Goal: Task Accomplishment & Management: Manage account settings

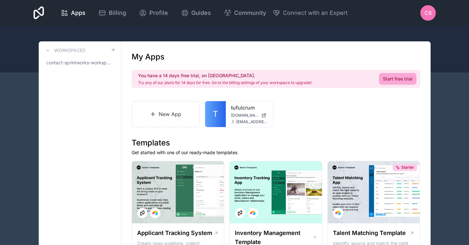
click at [429, 17] on div "CS" at bounding box center [427, 12] width 15 height 15
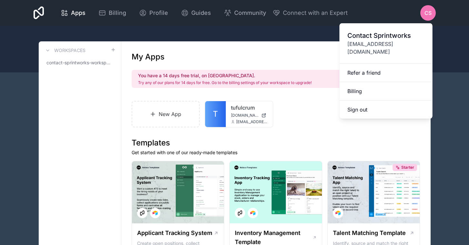
click at [371, 39] on span "Contact Sprintworks" at bounding box center [385, 35] width 77 height 9
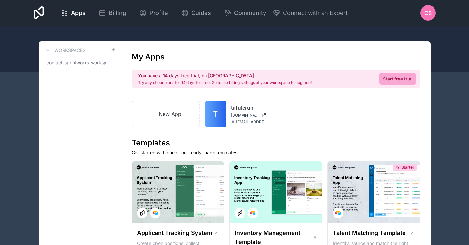
click at [425, 16] on span "CS" at bounding box center [428, 13] width 7 height 8
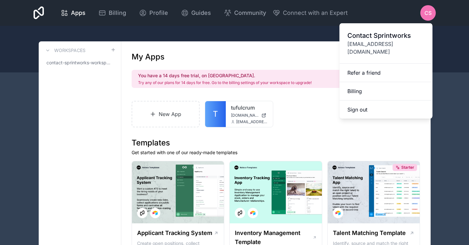
click at [373, 43] on span "[EMAIL_ADDRESS][DOMAIN_NAME]" at bounding box center [385, 47] width 77 height 15
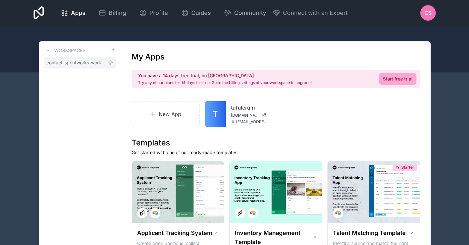
click at [79, 61] on span "contact-sprintworks-workspace" at bounding box center [75, 62] width 59 height 6
click at [115, 63] on link "contact-sprintworks-workspace" at bounding box center [80, 63] width 72 height 12
click at [109, 62] on icon at bounding box center [110, 62] width 5 height 5
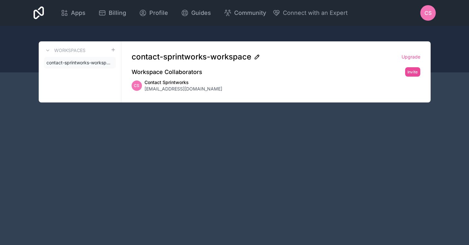
click at [258, 58] on icon at bounding box center [257, 57] width 6 height 6
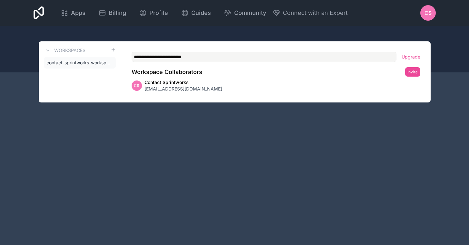
click at [242, 85] on div "CS Contact Sprintworks [EMAIL_ADDRESS][DOMAIN_NAME]" at bounding box center [276, 85] width 289 height 13
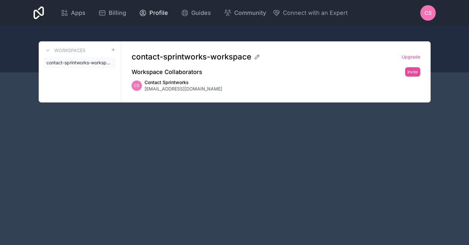
click at [155, 9] on span "Profile" at bounding box center [158, 12] width 19 height 9
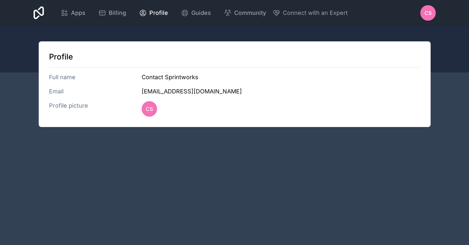
click at [57, 76] on h3 "Full name" at bounding box center [95, 77] width 93 height 9
click at [56, 91] on h3 "Email" at bounding box center [95, 91] width 93 height 9
click at [115, 13] on span "Billing" at bounding box center [117, 12] width 17 height 9
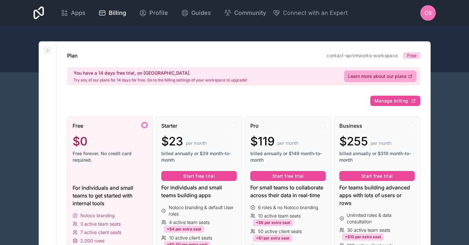
click at [48, 51] on icon at bounding box center [47, 50] width 5 height 5
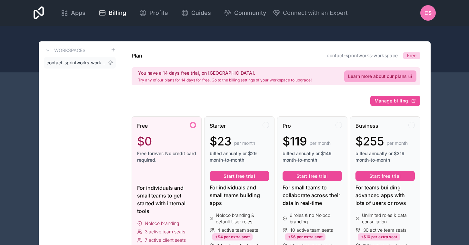
click at [81, 60] on span "contact-sprintworks-workspace" at bounding box center [75, 62] width 59 height 6
click at [114, 63] on link "contact-sprintworks-workspace" at bounding box center [80, 63] width 72 height 12
click at [111, 63] on icon at bounding box center [110, 62] width 5 height 5
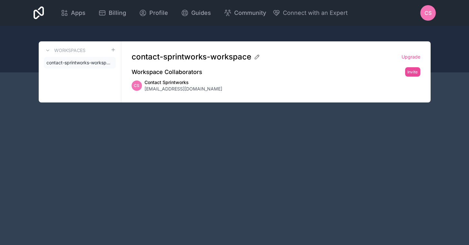
click at [0, 0] on icon at bounding box center [0, 0] width 0 height 0
click at [428, 15] on span "CS" at bounding box center [428, 13] width 7 height 8
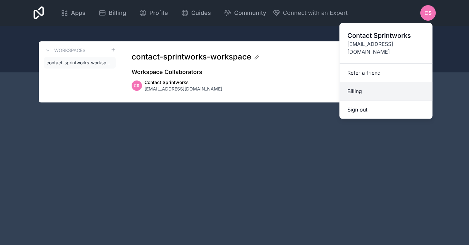
click at [359, 82] on link "Billing" at bounding box center [386, 91] width 93 height 18
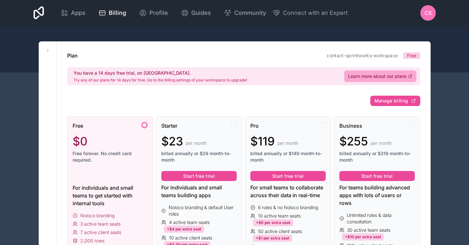
click at [428, 14] on span "CS" at bounding box center [428, 13] width 7 height 8
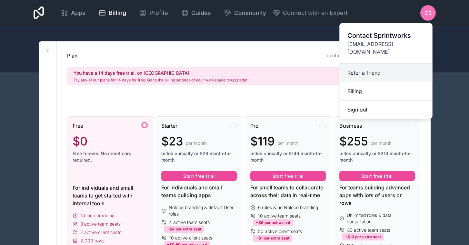
click at [367, 65] on link "Refer a friend" at bounding box center [386, 73] width 93 height 18
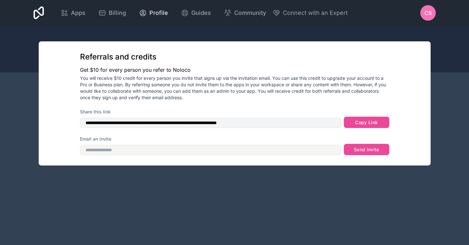
click at [152, 16] on span "Profile" at bounding box center [158, 12] width 19 height 9
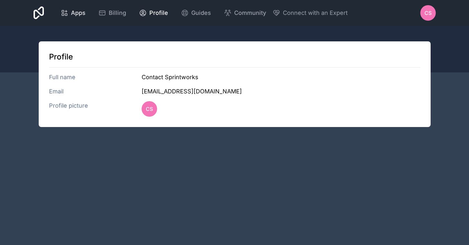
click at [81, 11] on span "Apps" at bounding box center [78, 12] width 15 height 9
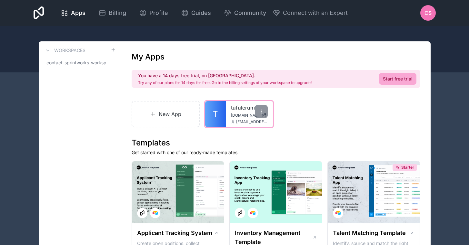
click at [235, 116] on span "[DOMAIN_NAME]" at bounding box center [245, 115] width 28 height 5
click at [297, 10] on span "Connect with an Expert" at bounding box center [315, 12] width 65 height 9
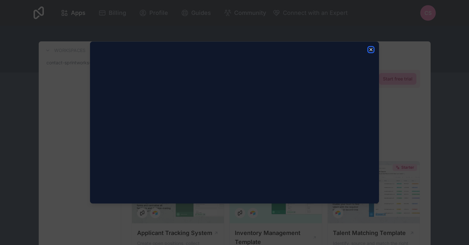
click at [370, 50] on icon "button" at bounding box center [371, 49] width 3 height 3
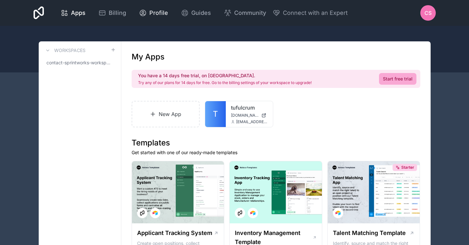
click at [146, 14] on div "Profile" at bounding box center [153, 12] width 29 height 9
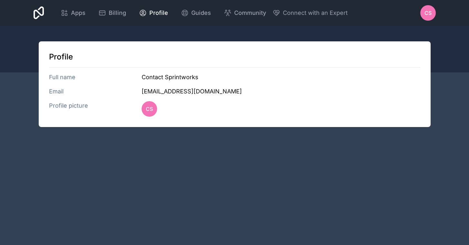
click at [39, 15] on icon at bounding box center [39, 12] width 11 height 15
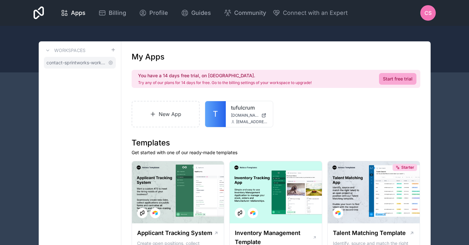
click at [84, 64] on span "contact-sprintworks-workspace" at bounding box center [75, 62] width 59 height 6
click at [427, 12] on span "CS" at bounding box center [428, 13] width 7 height 8
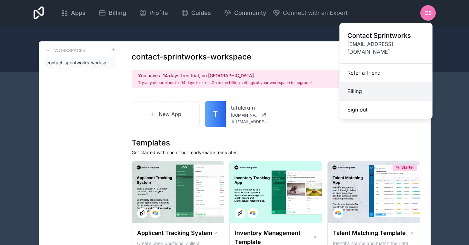
click at [357, 83] on link "Billing" at bounding box center [386, 91] width 93 height 18
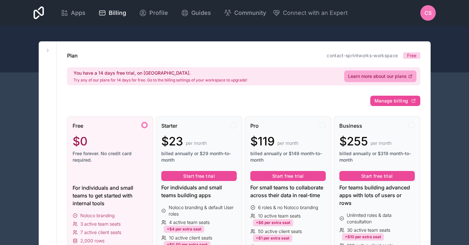
click at [145, 124] on div at bounding box center [144, 125] width 6 height 6
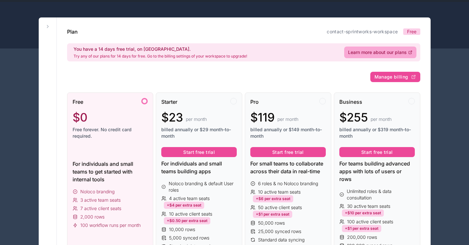
scroll to position [23, 0]
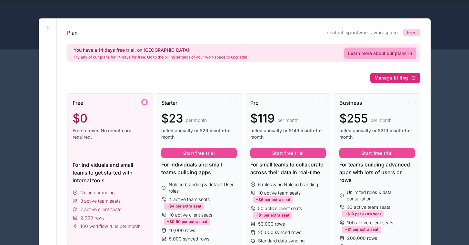
click at [406, 74] on button "Manage billing" at bounding box center [395, 78] width 50 height 10
